Goal: Information Seeking & Learning: Learn about a topic

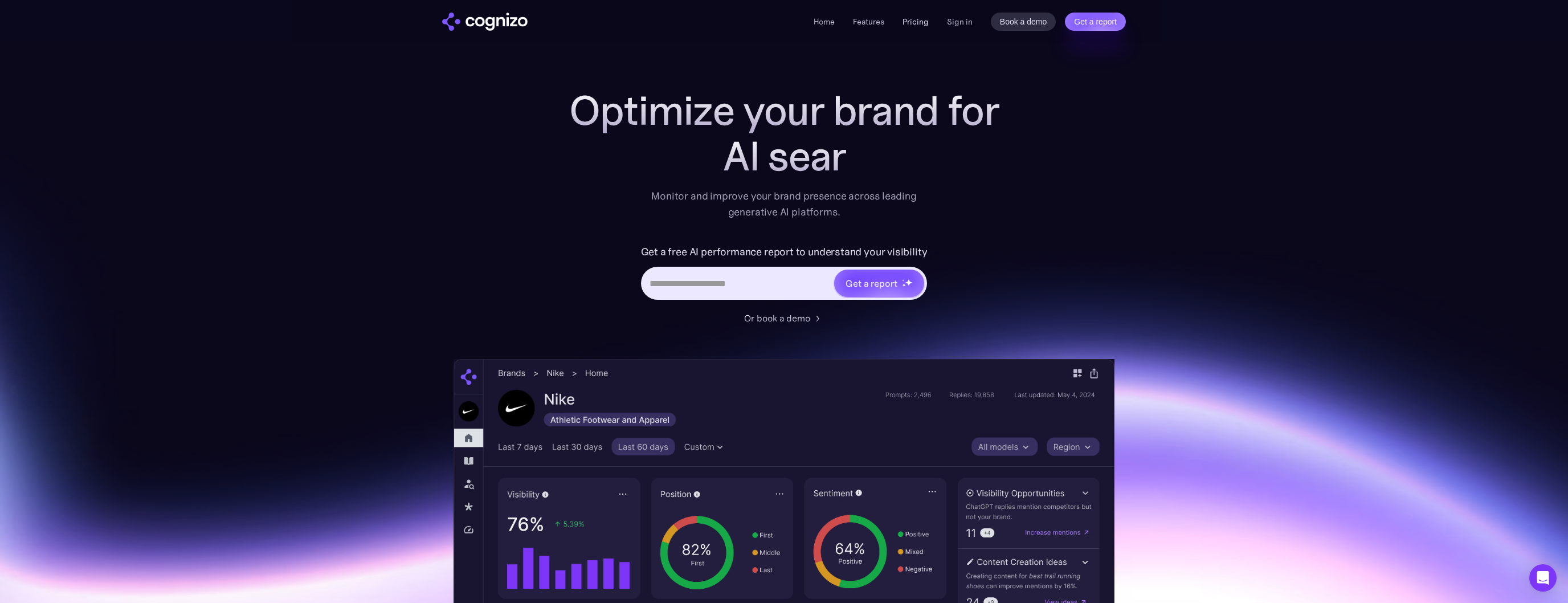
click at [909, 21] on link "Pricing" at bounding box center [915, 21] width 26 height 10
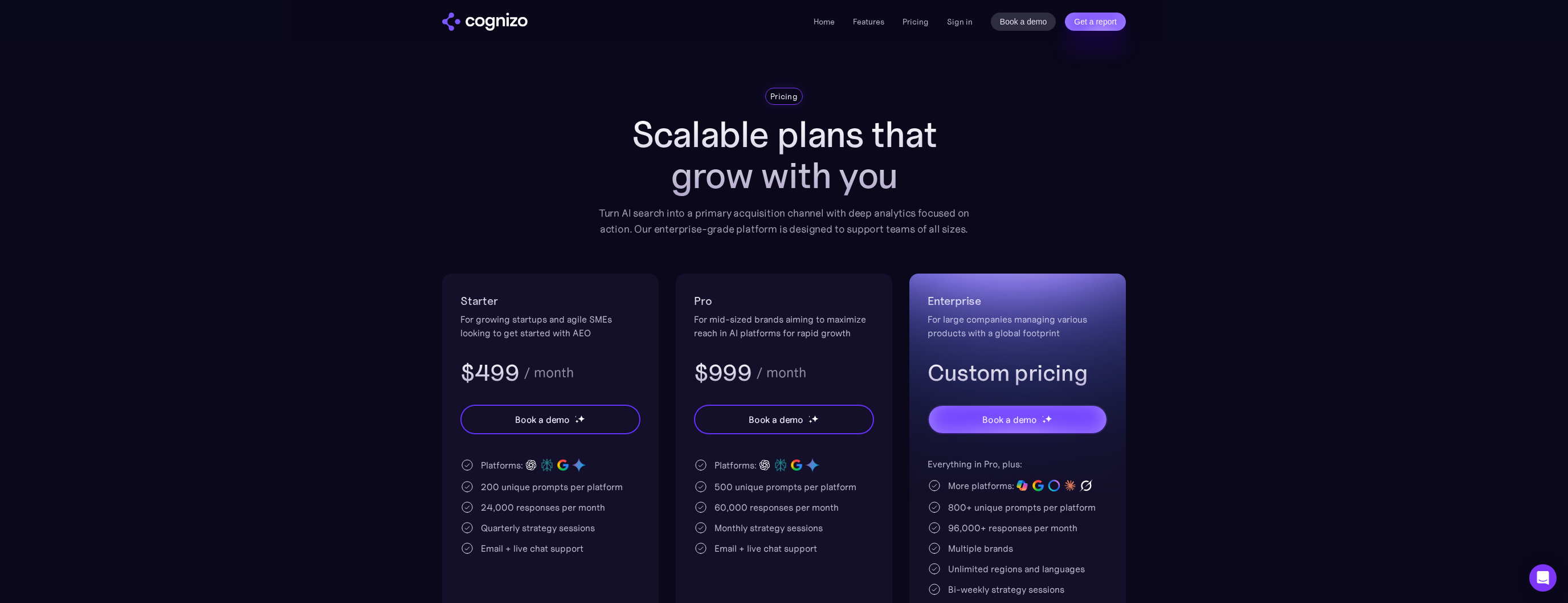
click at [515, 13] on img "home" at bounding box center [485, 22] width 85 height 18
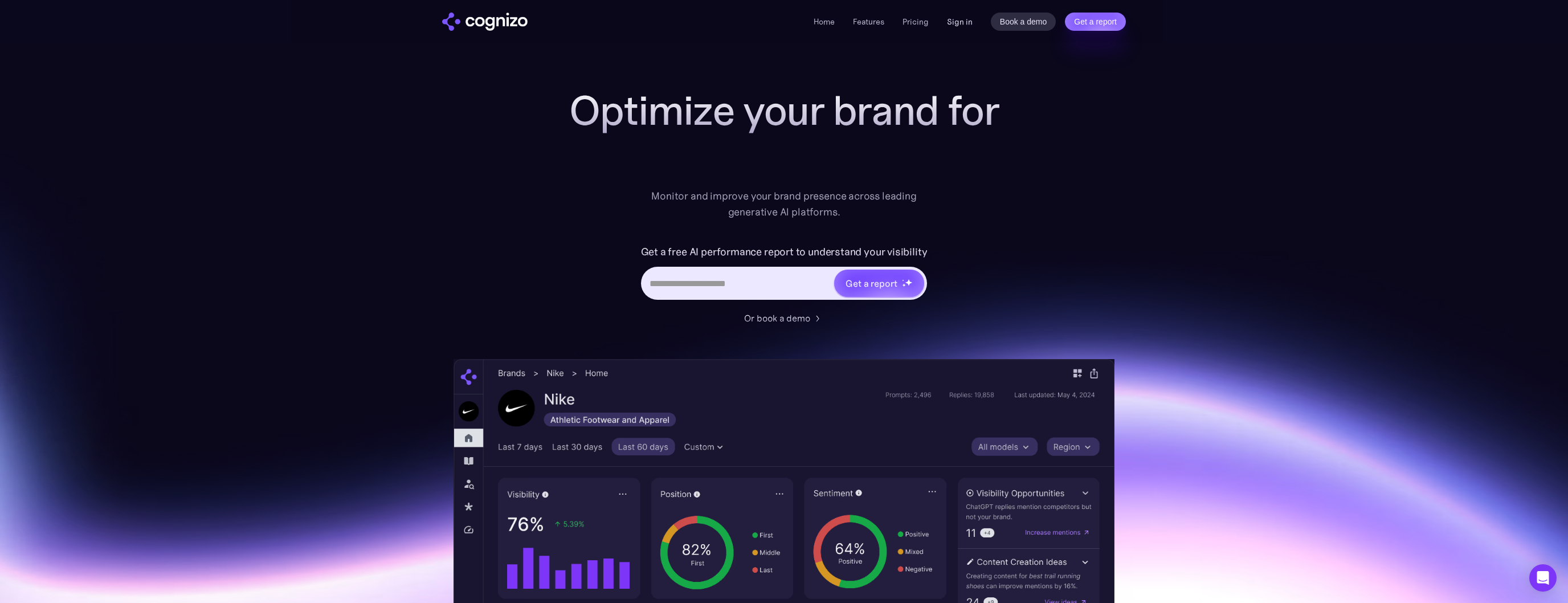
click at [963, 21] on link "Sign in" at bounding box center [960, 21] width 26 height 13
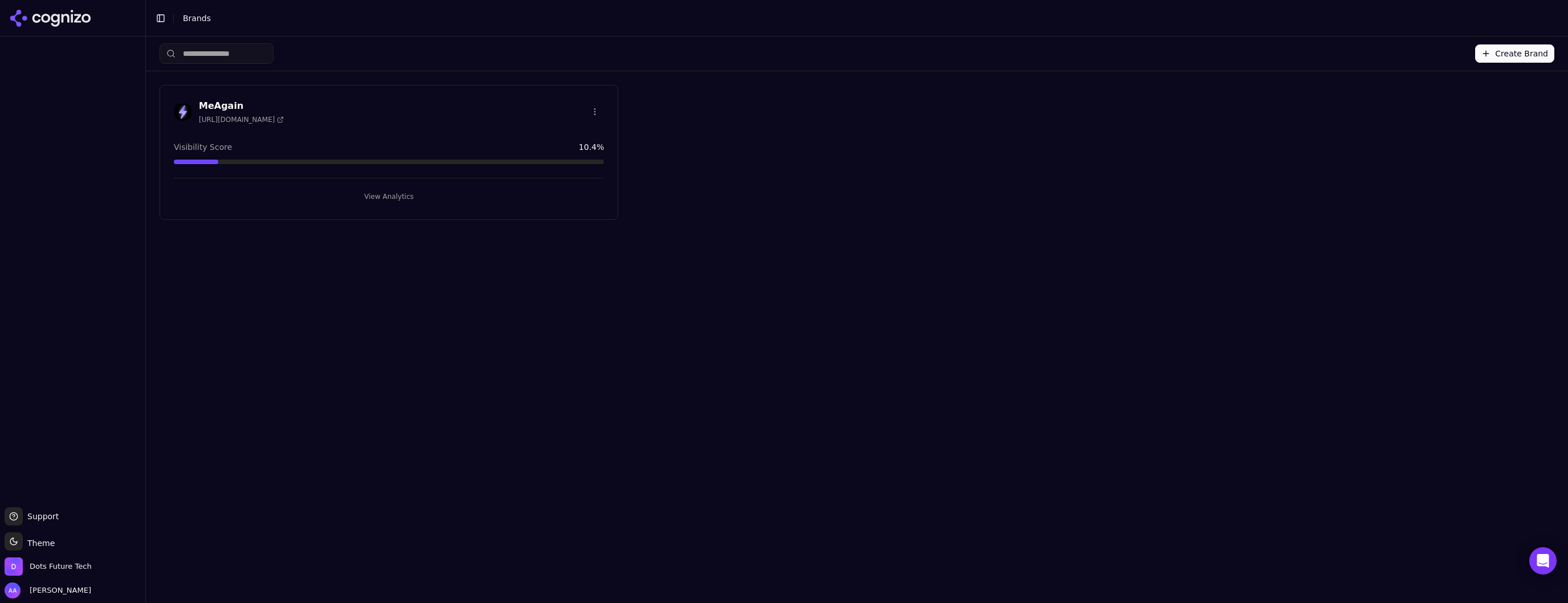
click at [1518, 54] on button "Create Brand" at bounding box center [1514, 54] width 79 height 18
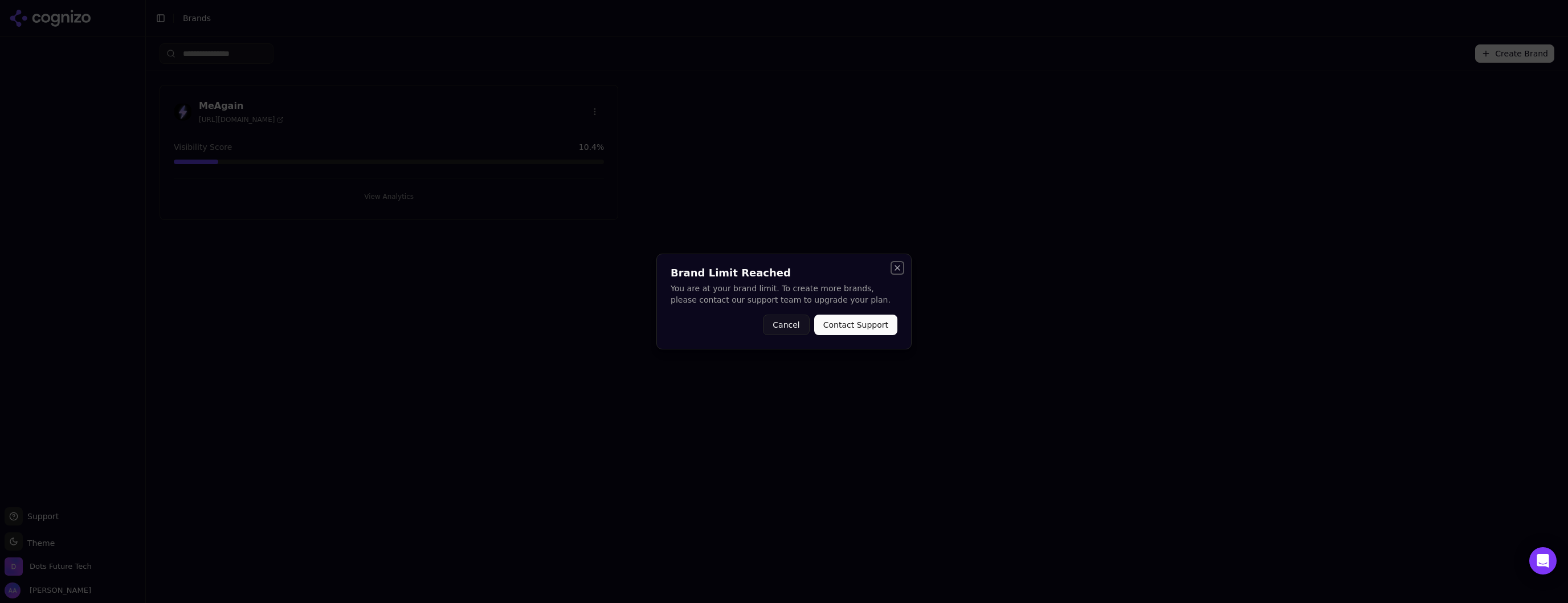
click at [897, 272] on button "Close" at bounding box center [897, 267] width 9 height 9
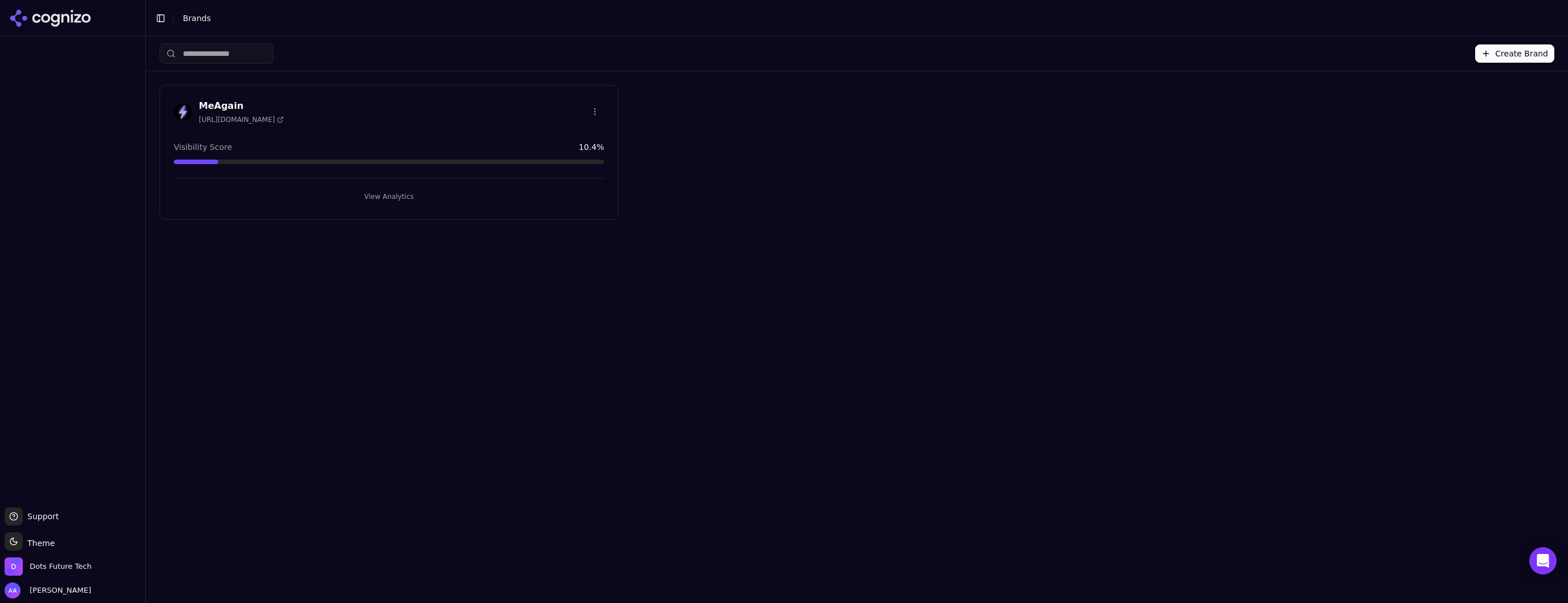
click at [402, 196] on button "View Analytics" at bounding box center [388, 197] width 430 height 18
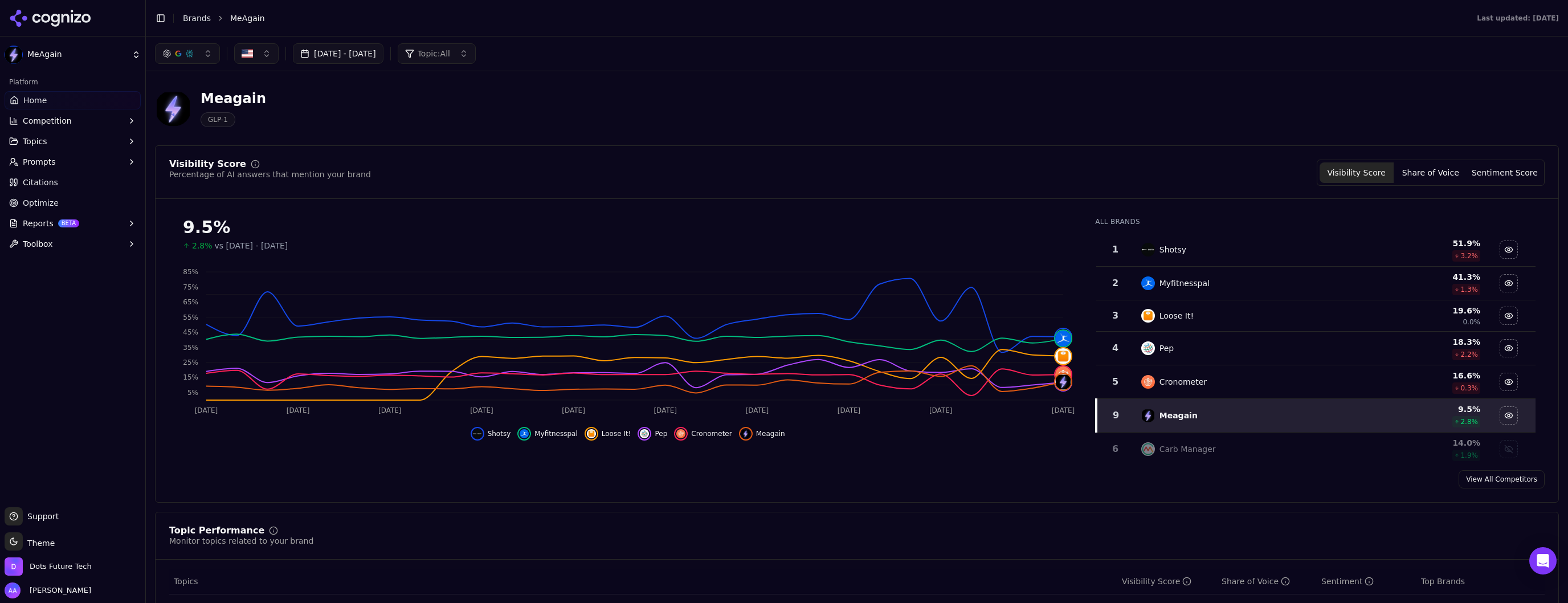
click at [99, 123] on button "Competition" at bounding box center [72, 121] width 136 height 18
click at [52, 198] on button "Topics" at bounding box center [72, 196] width 136 height 18
click at [59, 308] on button "Prompts" at bounding box center [72, 308] width 136 height 18
click at [66, 385] on link "Citations" at bounding box center [72, 383] width 136 height 18
